Goal: Task Accomplishment & Management: Use online tool/utility

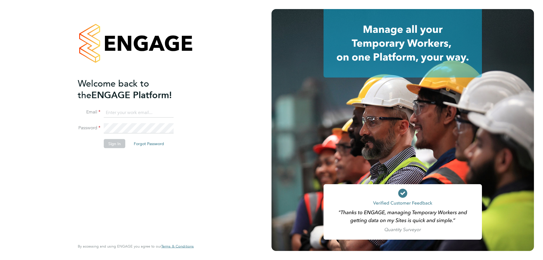
click at [110, 110] on input at bounding box center [139, 113] width 70 height 10
type input "[EMAIL_ADDRESS][PERSON_NAME][DOMAIN_NAME]"
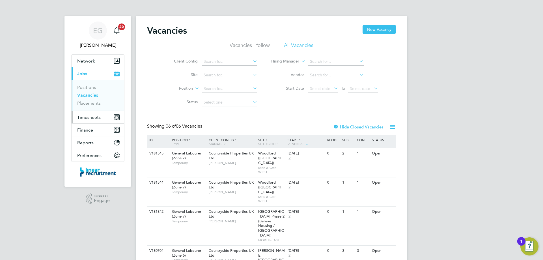
click at [84, 118] on span "Timesheets" at bounding box center [88, 117] width 23 height 5
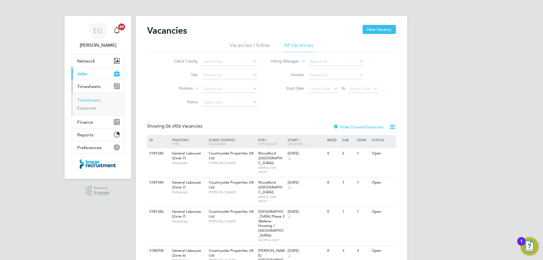
click at [90, 99] on link "Timesheets" at bounding box center [88, 99] width 23 height 5
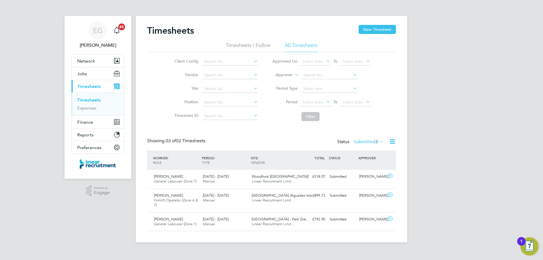
click at [378, 142] on icon at bounding box center [378, 142] width 0 height 8
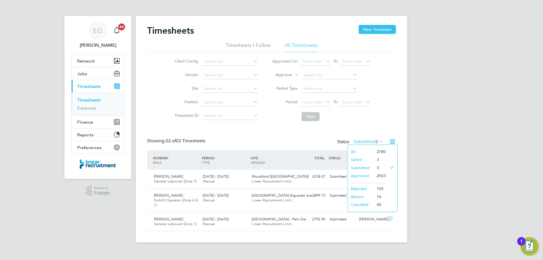
click at [377, 175] on li "2563" at bounding box center [380, 176] width 12 height 8
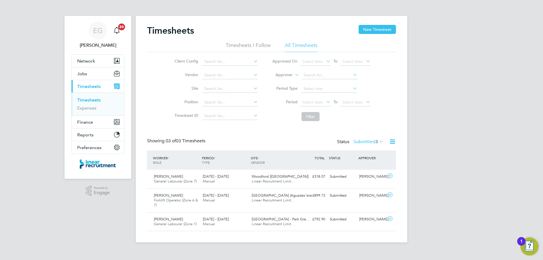
click at [378, 141] on icon at bounding box center [378, 142] width 0 height 8
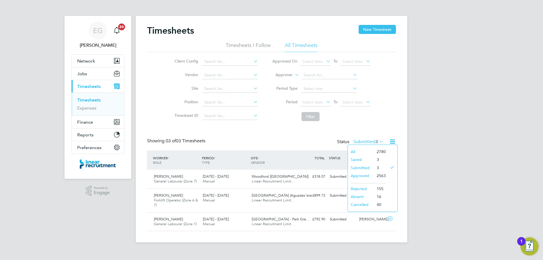
click at [366, 176] on li "Approved" at bounding box center [361, 176] width 26 height 8
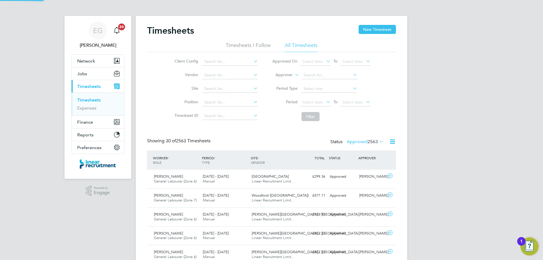
scroll to position [14, 49]
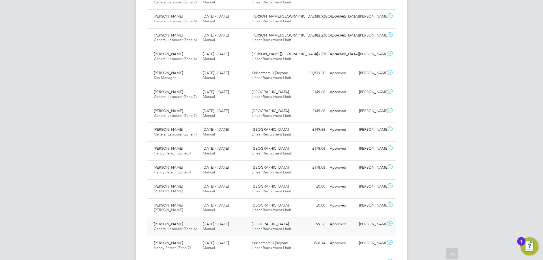
click at [390, 223] on icon at bounding box center [390, 223] width 7 height 5
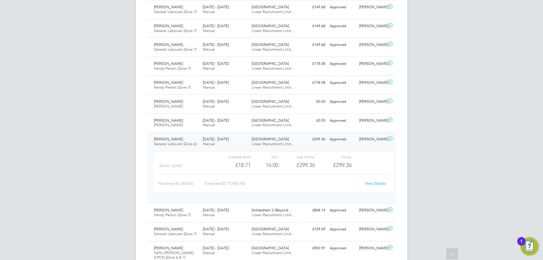
click at [373, 185] on link "View Details" at bounding box center [375, 183] width 21 height 5
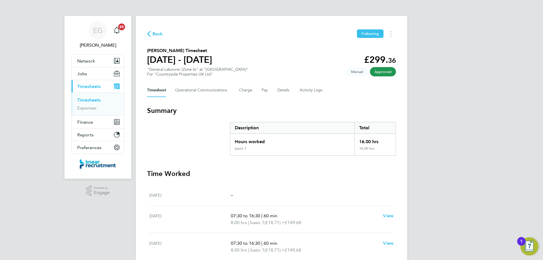
click at [259, 90] on div "Timesheet Operational Communications Charge Pay Details Activity Logs" at bounding box center [271, 90] width 249 height 14
click at [262, 90] on button "Pay" at bounding box center [265, 90] width 7 height 14
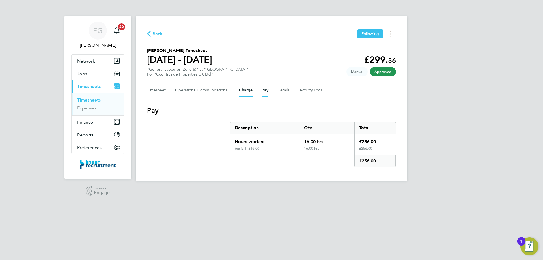
click at [244, 92] on button "Charge" at bounding box center [246, 90] width 14 height 14
click at [389, 32] on button "Timesheets Menu" at bounding box center [391, 33] width 10 height 9
click at [339, 44] on link "Download timesheet" at bounding box center [362, 46] width 68 height 11
